Goal: Obtain resource: Obtain resource

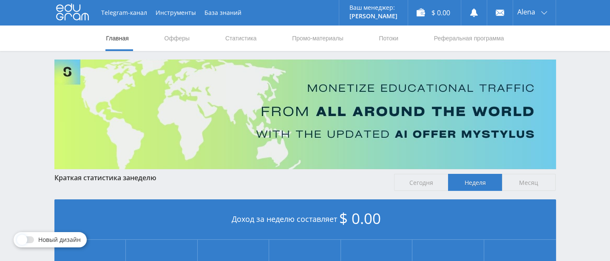
click at [569, 111] on div "Telegram-канал Инструменты База знаний Ваш менеджер: [PERSON_NAME] Alex Online …" at bounding box center [305, 252] width 610 height 504
click at [169, 37] on link "Офферы" at bounding box center [177, 37] width 27 height 25
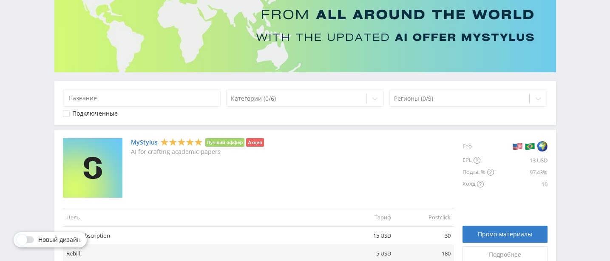
scroll to position [159, 0]
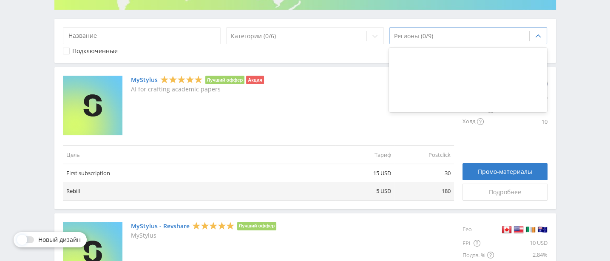
click at [538, 34] on icon at bounding box center [538, 36] width 7 height 7
click at [428, 35] on div at bounding box center [459, 36] width 131 height 8
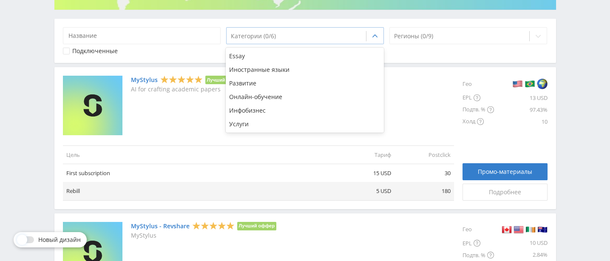
click at [262, 34] on div at bounding box center [296, 36] width 131 height 8
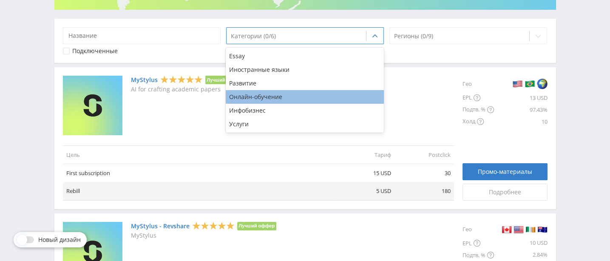
click at [274, 102] on div "Онлайн-обучение" at bounding box center [305, 97] width 158 height 14
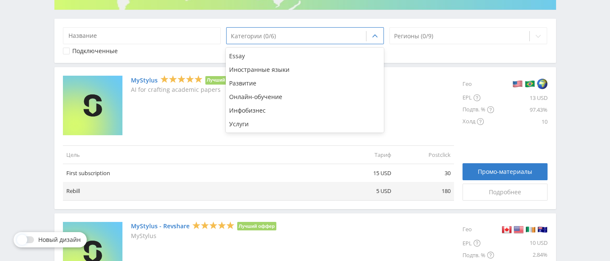
scroll to position [4, 0]
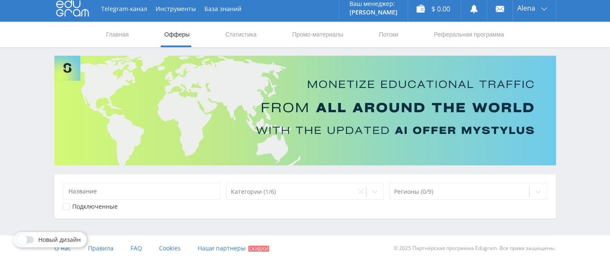
click at [586, 150] on div "Telegram-канал Инструменты База знаний Ваш менеджер: [PERSON_NAME] Alex Online …" at bounding box center [305, 128] width 610 height 265
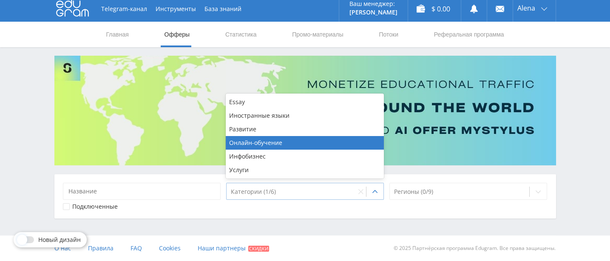
click at [246, 191] on div at bounding box center [291, 191] width 121 height 8
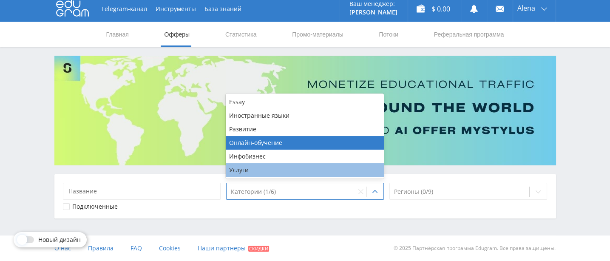
click at [244, 167] on div "Услуги" at bounding box center [305, 170] width 158 height 14
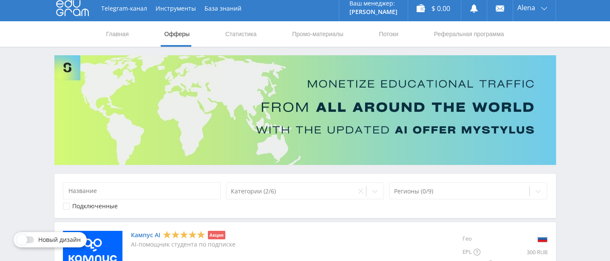
click at [308, 36] on link "Промо-материалы" at bounding box center [317, 33] width 53 height 25
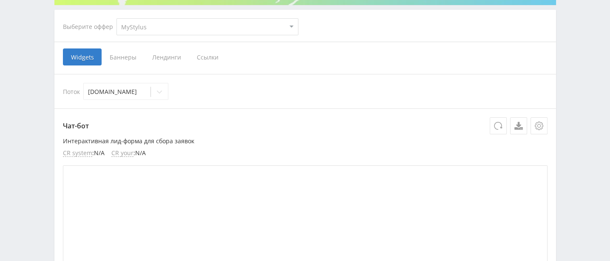
scroll to position [217, 0]
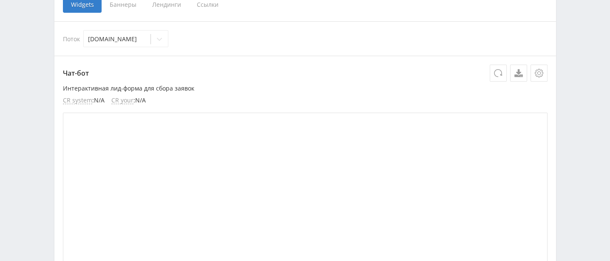
click at [129, 3] on span "Баннеры" at bounding box center [123, 4] width 42 height 17
click at [0, 0] on input "Баннеры" at bounding box center [0, 0] width 0 height 0
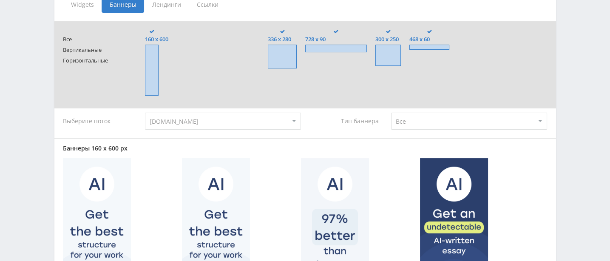
click at [404, 124] on select "Все Заказчики Авторы" at bounding box center [469, 121] width 156 height 17
select select "customers"
click at [391, 113] on select "Все Заказчики Авторы" at bounding box center [469, 121] width 156 height 17
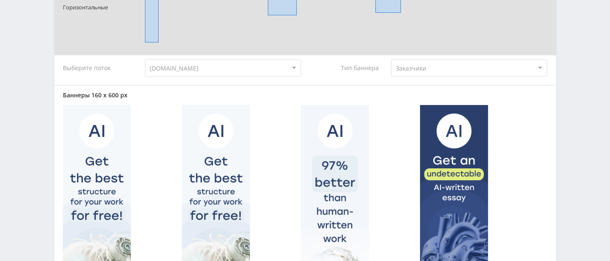
scroll to position [164, 0]
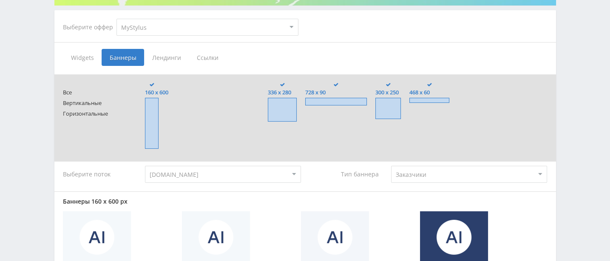
click at [328, 100] on span at bounding box center [336, 102] width 62 height 8
click at [0, 0] on input "728 x 90" at bounding box center [0, 0] width 0 height 0
drag, startPoint x: 389, startPoint y: 96, endPoint x: 417, endPoint y: 104, distance: 29.3
click at [389, 96] on span "300 x 250" at bounding box center [387, 92] width 25 height 6
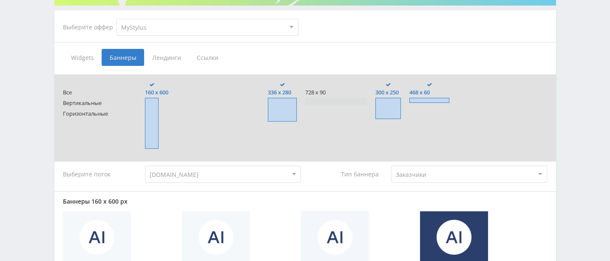
click at [0, 0] on input "300 x 250" at bounding box center [0, 0] width 0 height 0
click at [435, 100] on span at bounding box center [429, 100] width 40 height 5
click at [0, 0] on input "468 x 60" at bounding box center [0, 0] width 0 height 0
click at [270, 107] on span at bounding box center [282, 110] width 28 height 24
click at [0, 0] on input "336 x 280" at bounding box center [0, 0] width 0 height 0
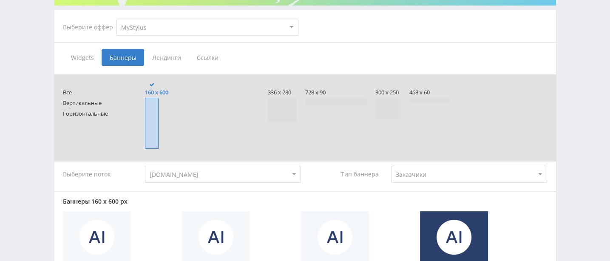
click at [151, 109] on span at bounding box center [152, 123] width 14 height 51
click at [0, 0] on input "160 x 600" at bounding box center [0, 0] width 0 height 0
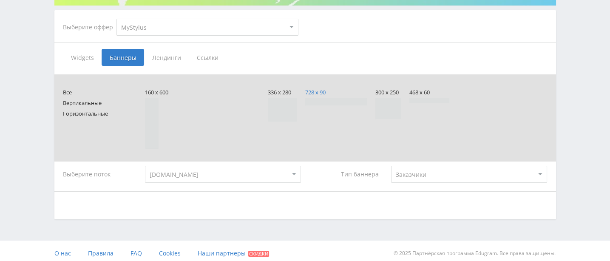
click at [325, 95] on span "728 x 90" at bounding box center [336, 92] width 62 height 6
click at [0, 0] on input "728 x 90" at bounding box center [0, 0] width 0 height 0
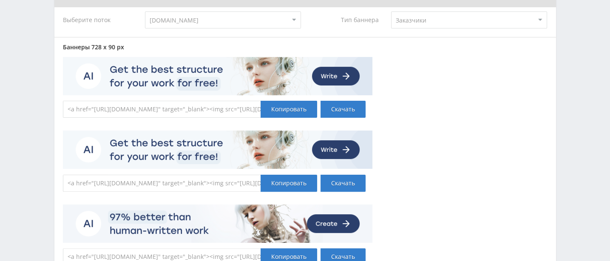
scroll to position [57, 0]
